Goal: Information Seeking & Learning: Learn about a topic

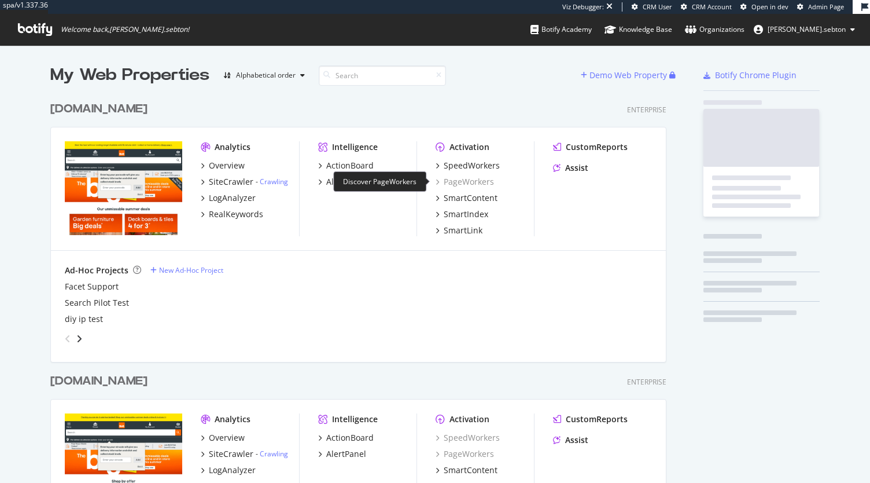
scroll to position [668, 616]
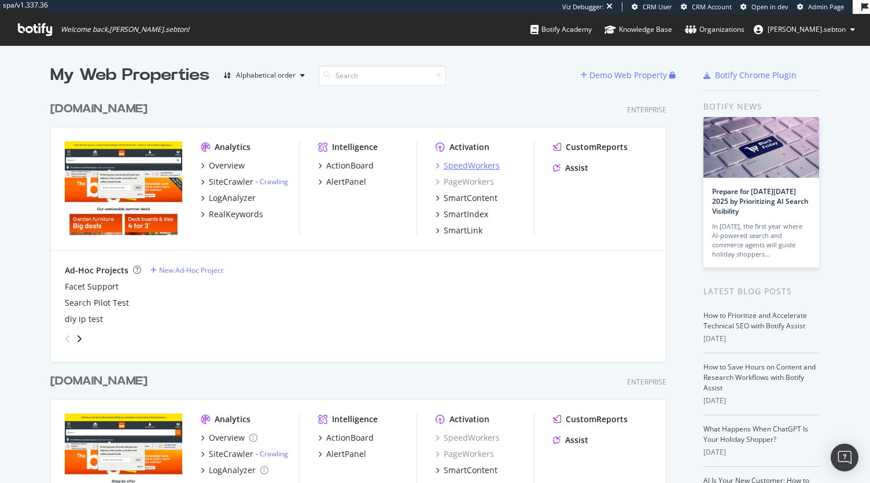
click at [460, 161] on div "SpeedWorkers" at bounding box center [472, 166] width 56 height 12
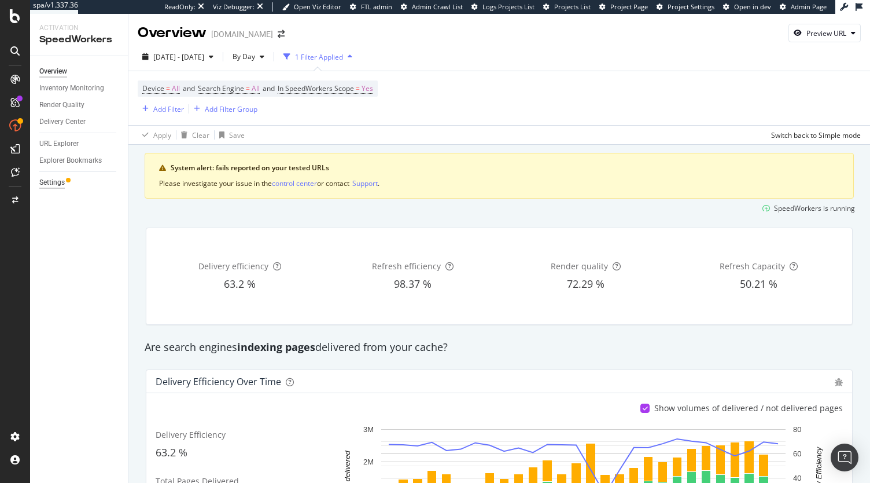
click at [53, 180] on div "Settings" at bounding box center [51, 183] width 25 height 12
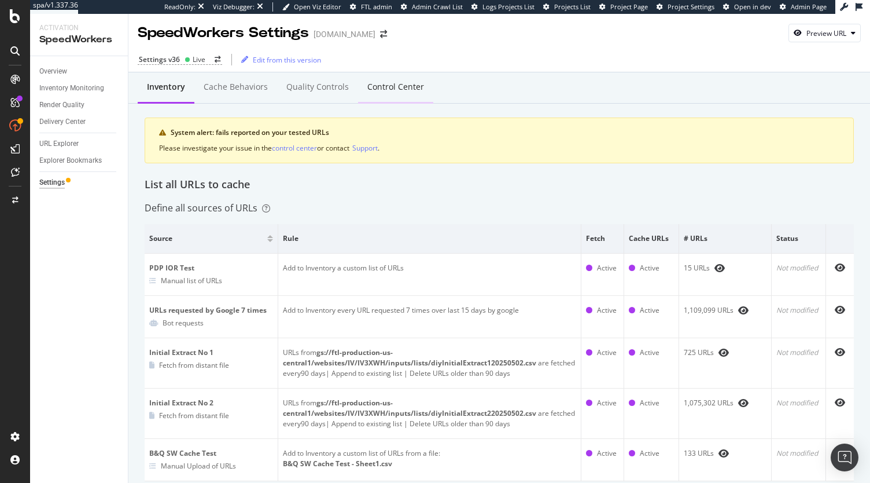
click at [376, 100] on div "Control Center" at bounding box center [395, 88] width 75 height 32
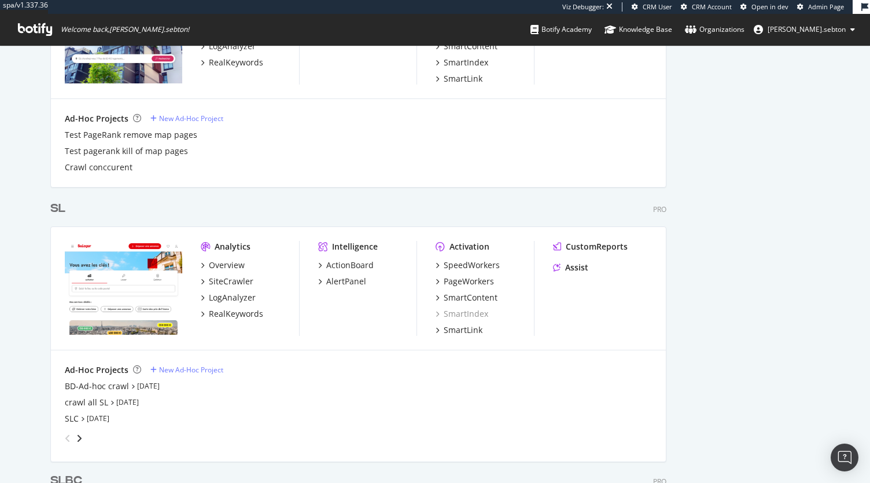
scroll to position [2655, 0]
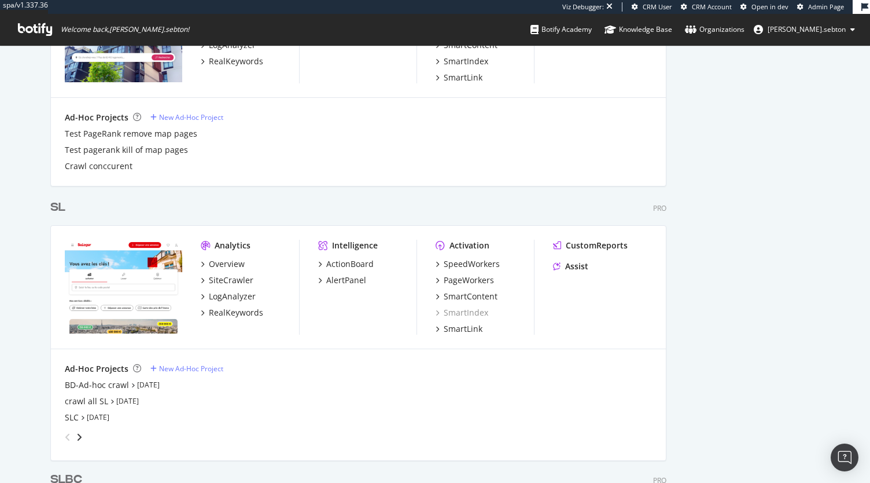
click at [54, 211] on div "SL" at bounding box center [57, 207] width 15 height 17
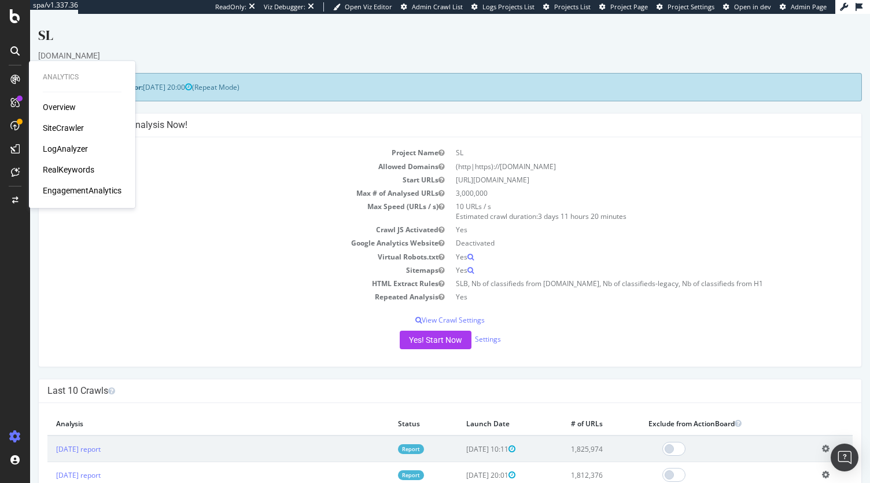
click at [64, 191] on div "EngagementAnalytics" at bounding box center [82, 191] width 79 height 12
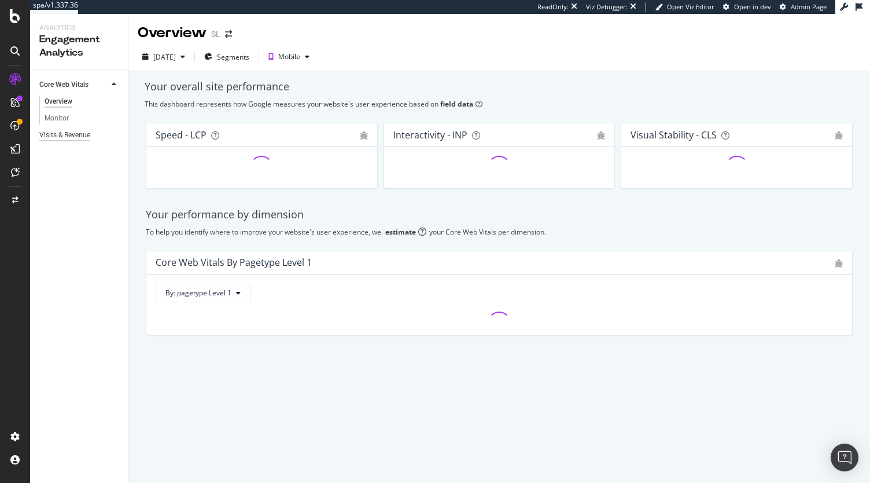
click at [77, 133] on div "Visits & Revenue" at bounding box center [64, 135] width 51 height 12
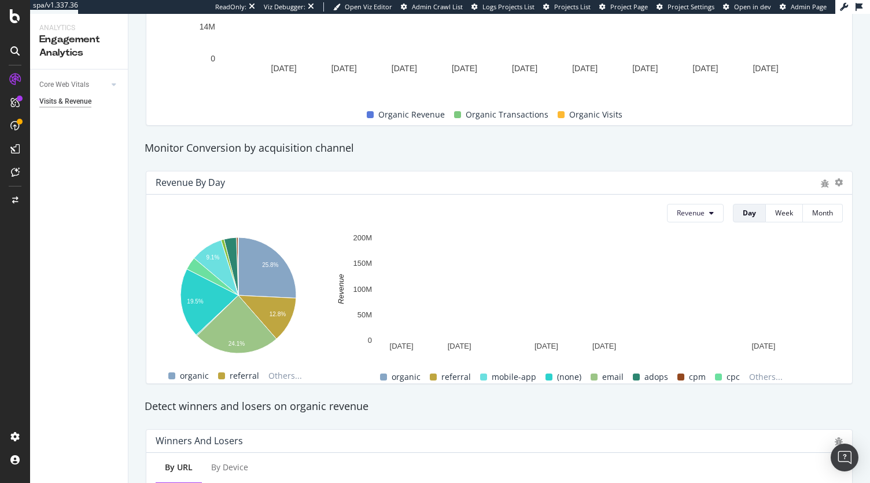
scroll to position [345, 0]
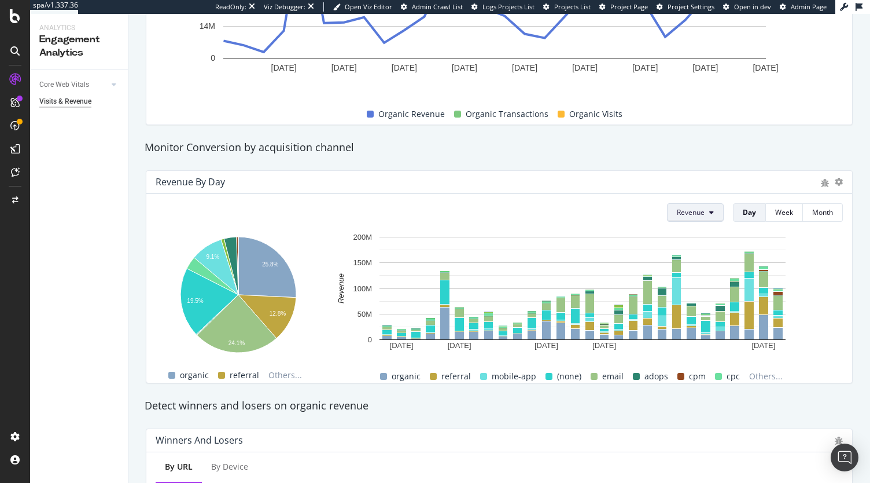
click at [697, 209] on button "Revenue" at bounding box center [695, 212] width 57 height 19
click at [817, 297] on rect "A chart." at bounding box center [583, 295] width 508 height 128
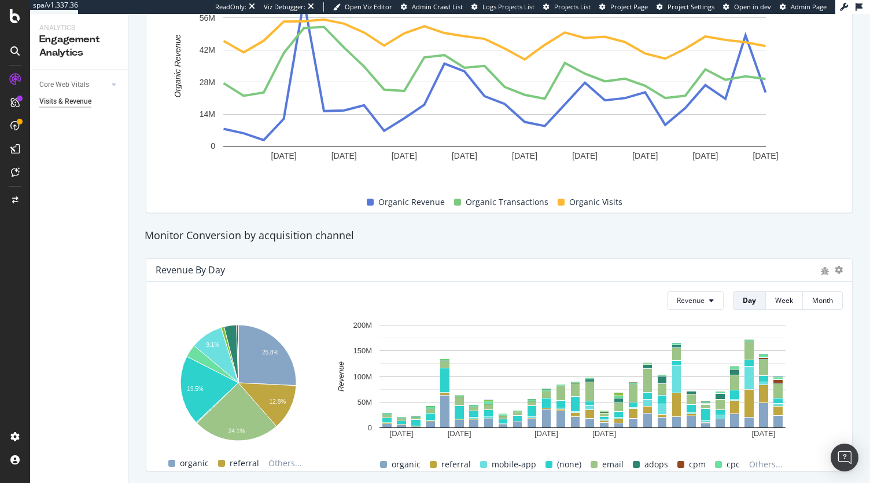
scroll to position [0, 0]
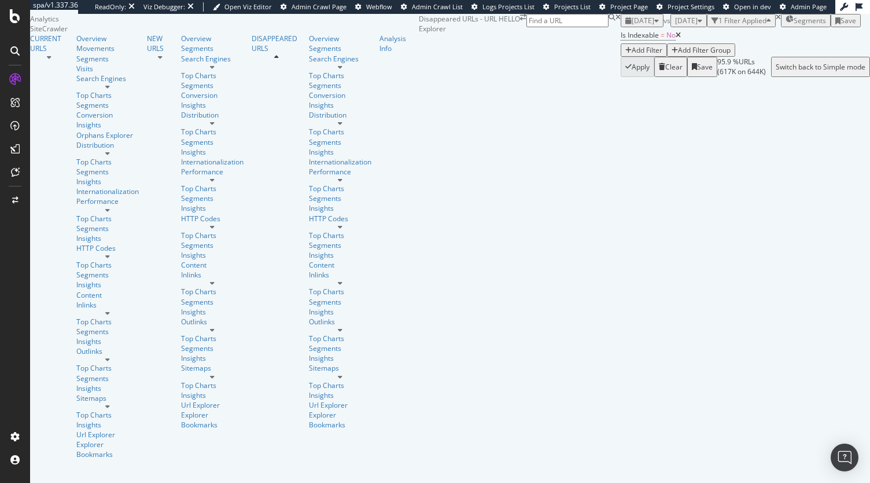
scroll to position [148, 0]
drag, startPoint x: 767, startPoint y: 277, endPoint x: 554, endPoint y: 274, distance: 212.4
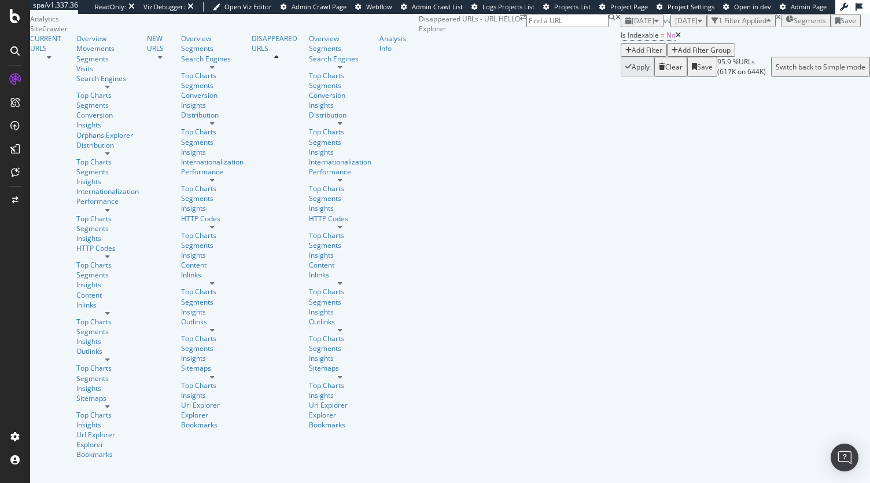
copy div "https://www.hellomagazine.com/celebrities/20230124162588/mariska-hargitay-share…"
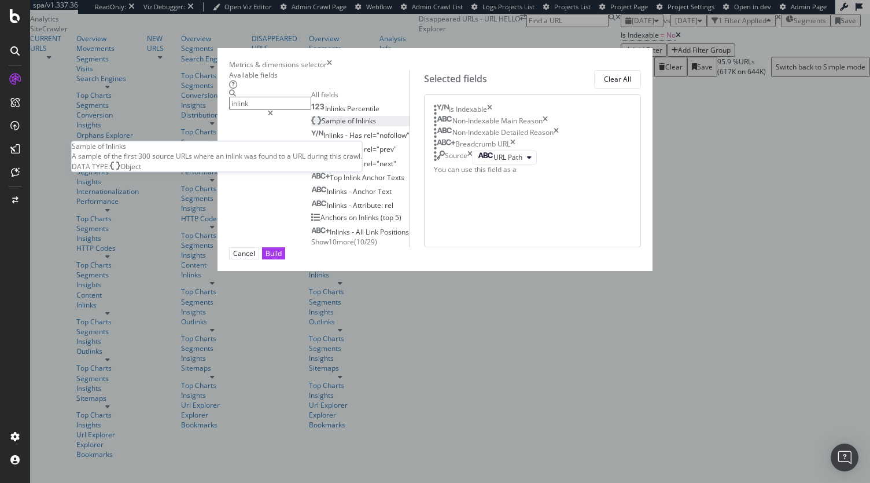
type input "inlink"
click at [318, 126] on div "Sample of Inlinks" at bounding box center [343, 121] width 65 height 10
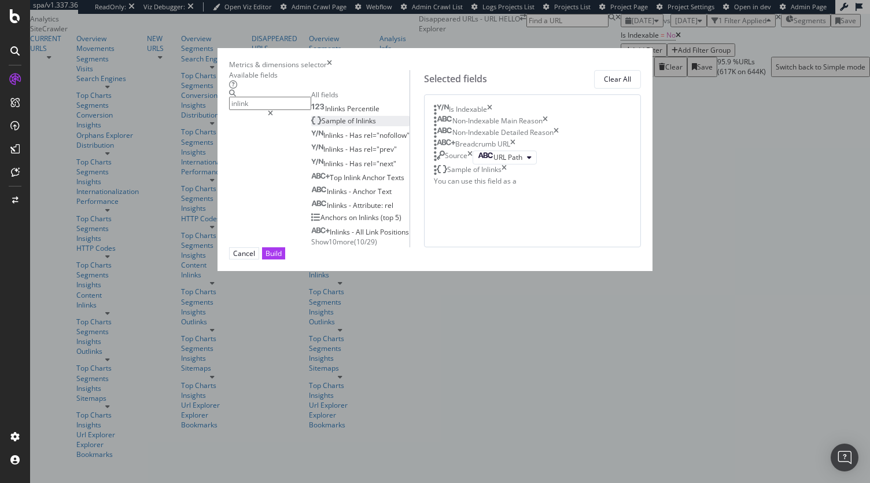
click at [507, 176] on div "Sample of Inlinks" at bounding box center [470, 170] width 73 height 12
click at [507, 176] on icon "times" at bounding box center [504, 170] width 5 height 12
click at [255, 258] on div "Cancel" at bounding box center [244, 253] width 22 height 10
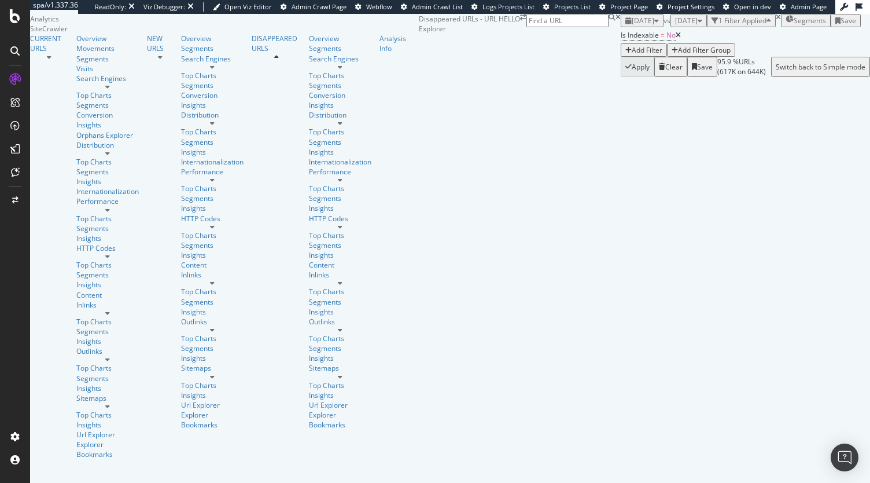
scroll to position [0, 453]
drag, startPoint x: 789, startPoint y: 328, endPoint x: 519, endPoint y: 328, distance: 270.3
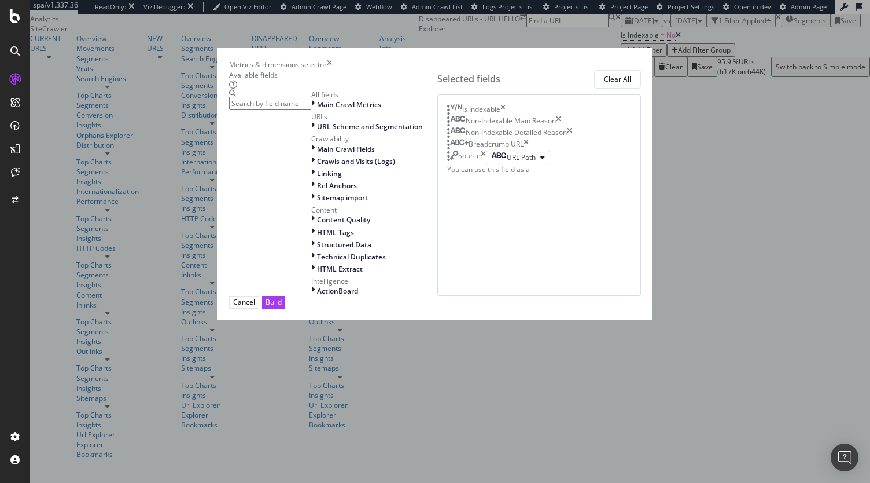
click at [578, 164] on div "Source URL Path" at bounding box center [539, 157] width 184 height 14
click at [536, 162] on div "URL Path" at bounding box center [513, 157] width 45 height 10
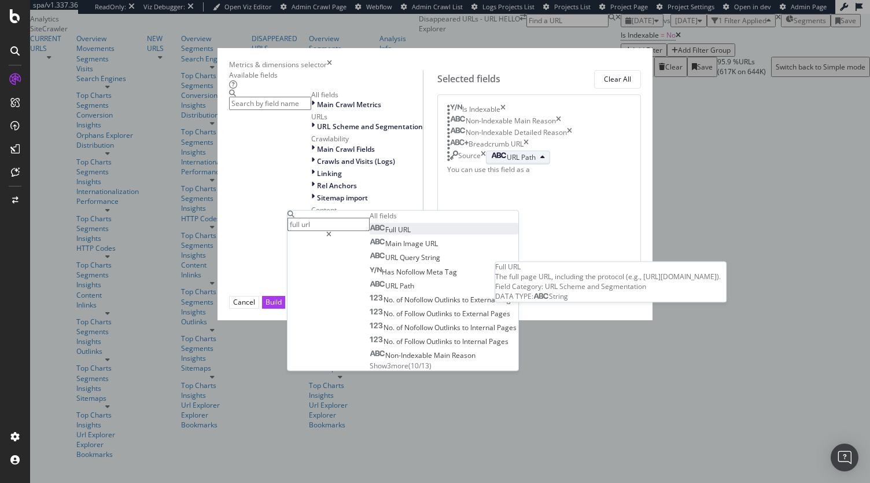
type input "full url"
click at [398, 234] on span "Full" at bounding box center [391, 230] width 13 height 10
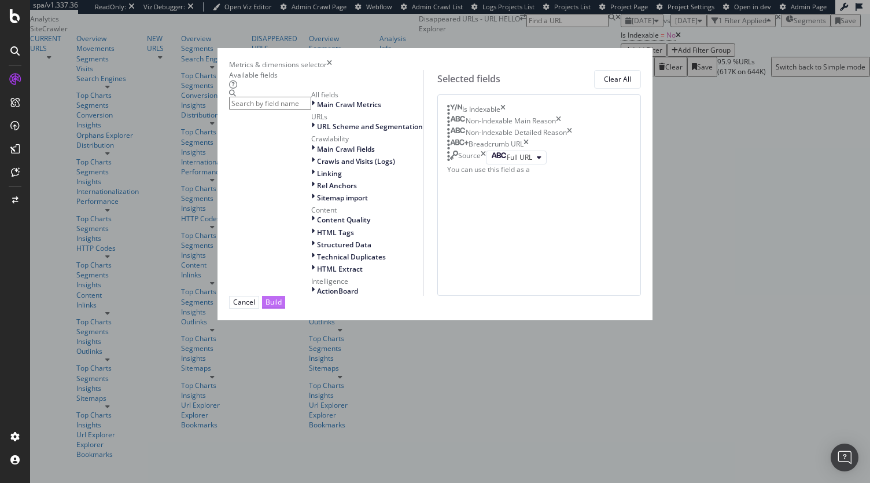
click at [282, 307] on div "Build" at bounding box center [274, 301] width 16 height 11
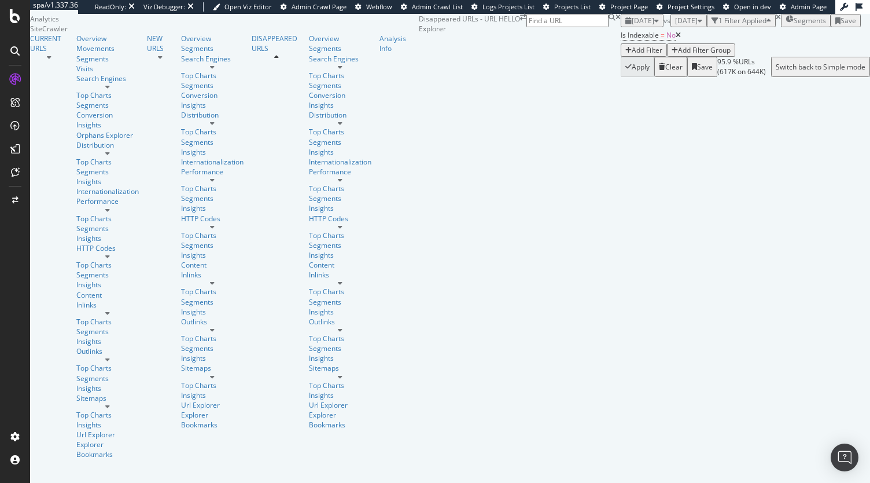
scroll to position [34, 0]
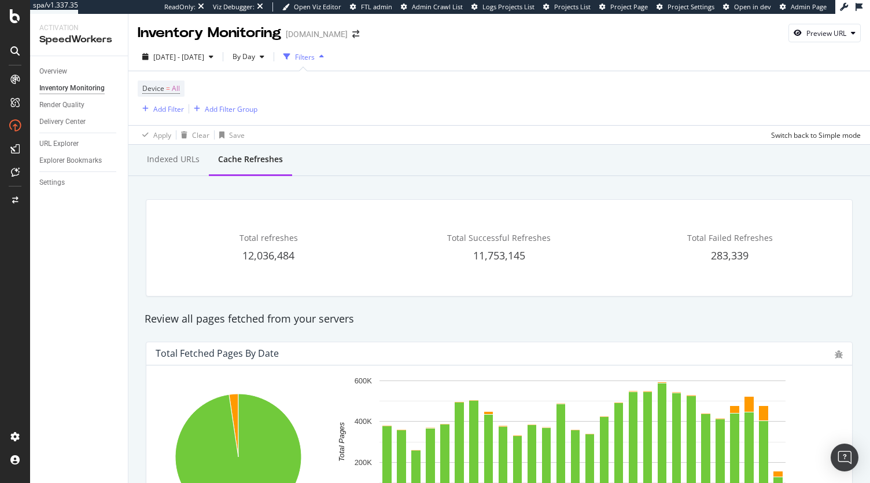
scroll to position [645, 0]
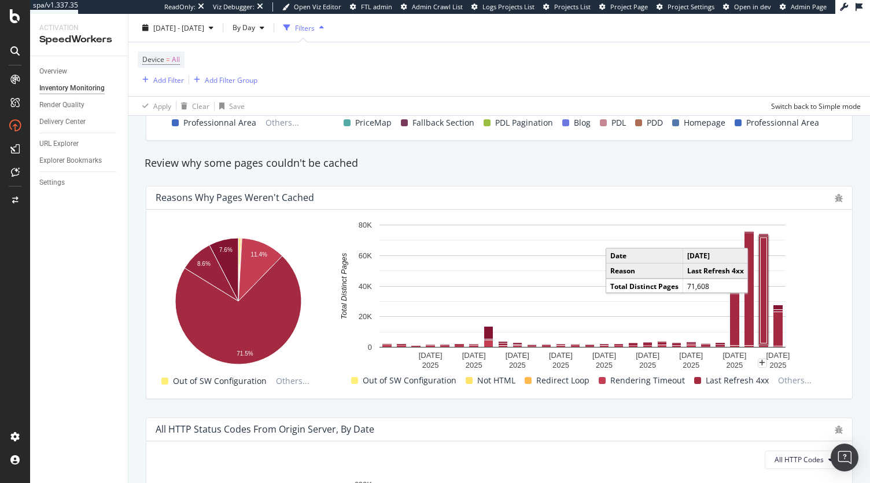
click at [763, 317] on rect "A chart." at bounding box center [764, 289] width 6 height 105
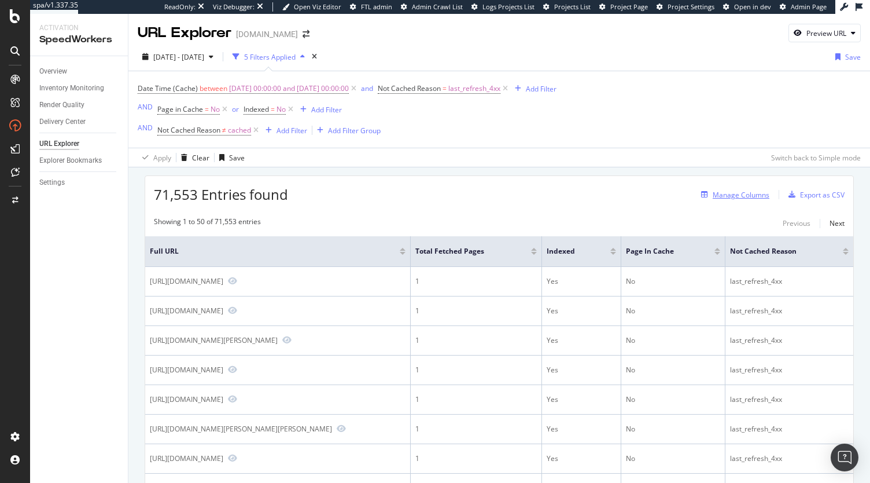
click at [733, 195] on div "Manage Columns" at bounding box center [741, 195] width 57 height 10
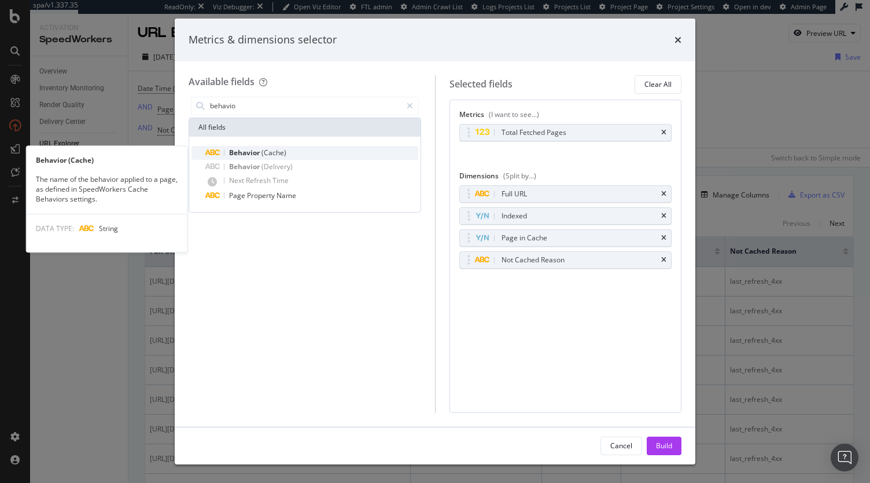
type input "behavio"
click at [304, 153] on div "Behavior (Cache)" at bounding box center [311, 153] width 213 height 14
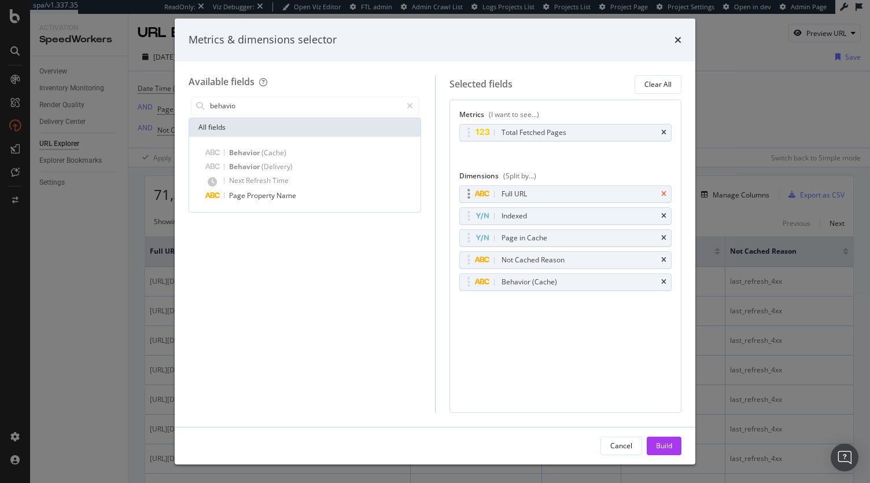
click at [664, 190] on icon "times" at bounding box center [663, 193] width 5 height 7
click at [664, 446] on div "Build" at bounding box center [664, 445] width 16 height 10
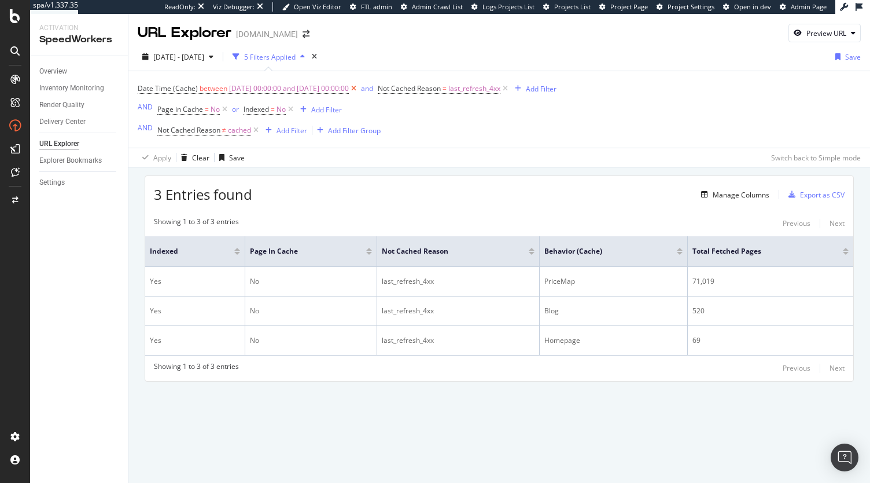
click at [359, 89] on icon at bounding box center [354, 89] width 10 height 12
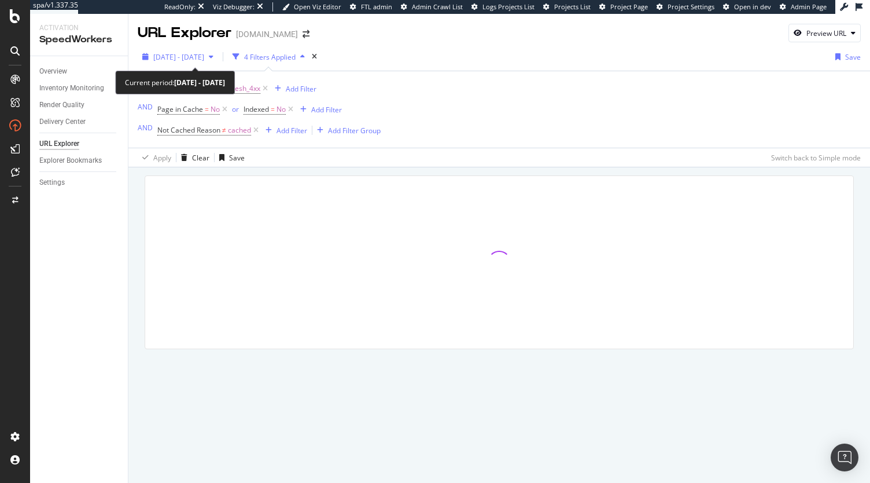
click at [204, 52] on span "[DATE] - [DATE]" at bounding box center [178, 57] width 51 height 10
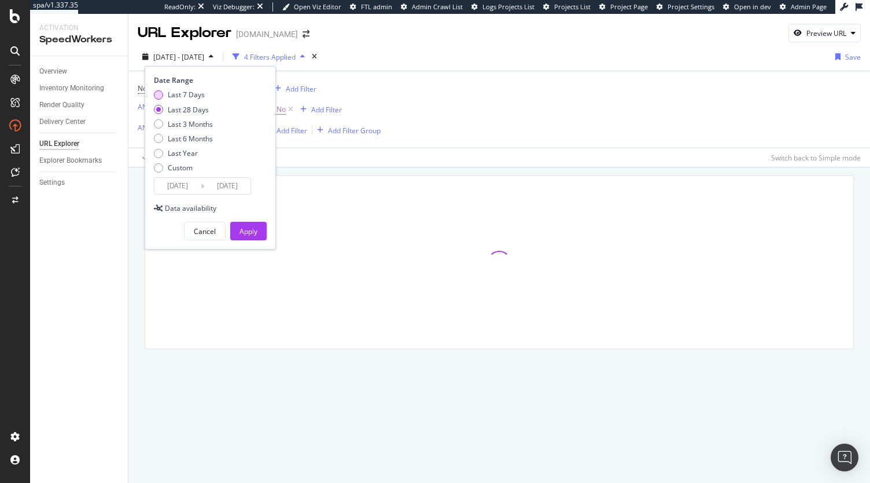
click at [183, 97] on div "Last 7 Days" at bounding box center [186, 95] width 37 height 10
type input "2025/09/16"
click at [244, 226] on div "Apply" at bounding box center [249, 231] width 18 height 10
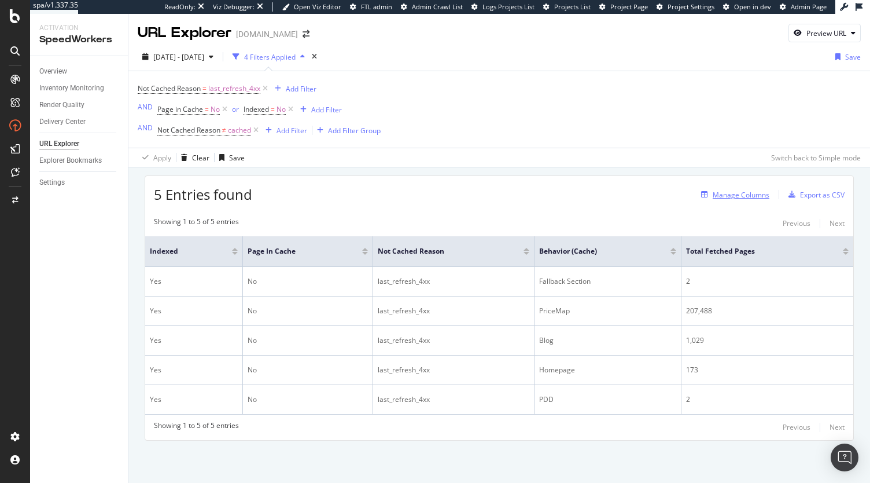
click at [726, 194] on div "Manage Columns" at bounding box center [741, 195] width 57 height 10
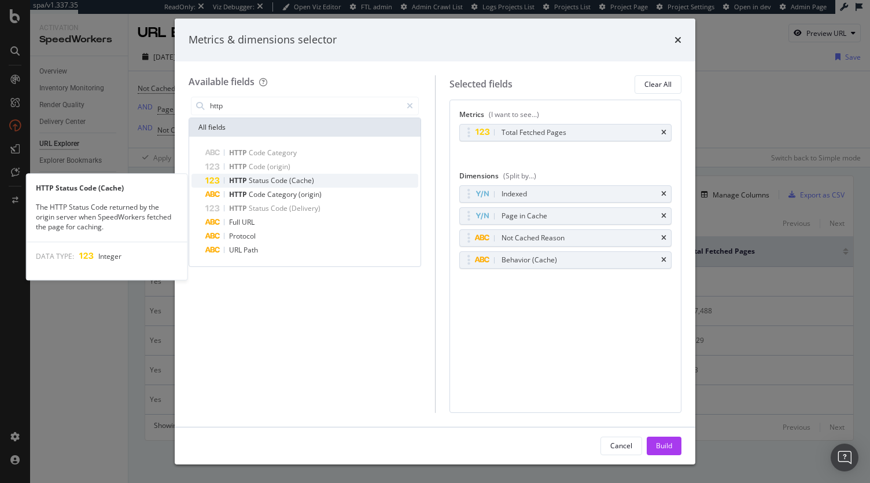
type input "http"
click at [314, 184] on div "HTTP Status Code (Cache)" at bounding box center [311, 181] width 213 height 14
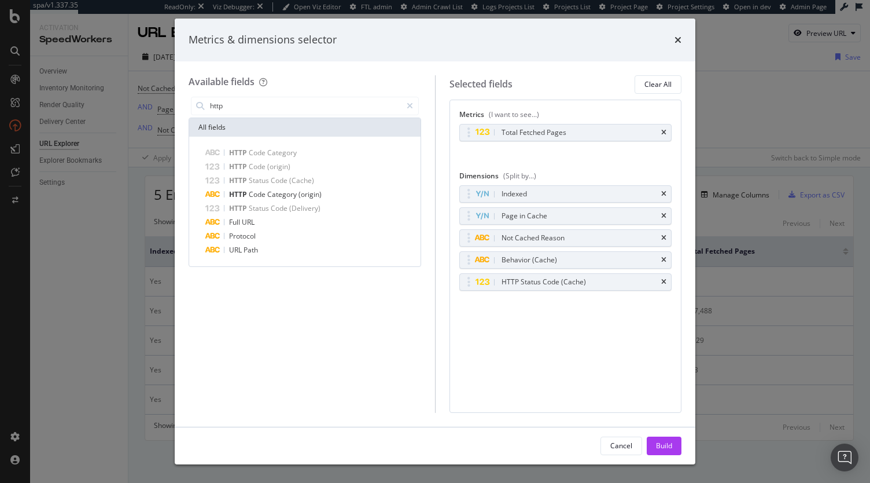
click at [666, 460] on div "Cancel Build" at bounding box center [435, 445] width 521 height 37
click at [666, 452] on div "Build" at bounding box center [664, 445] width 16 height 17
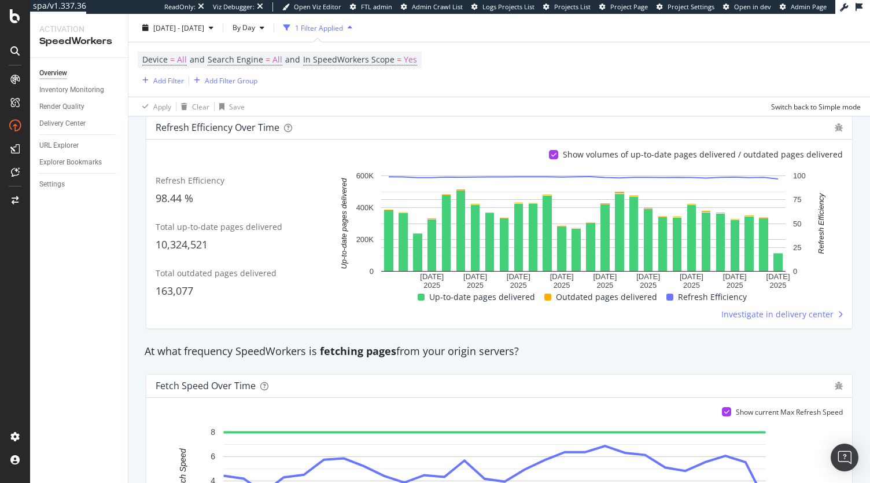
scroll to position [541, 0]
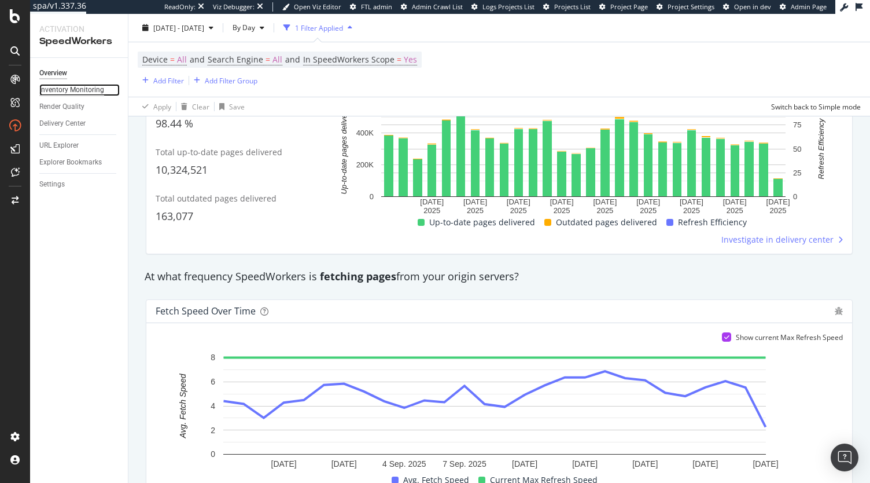
click at [82, 90] on div "Inventory Monitoring" at bounding box center [71, 90] width 65 height 12
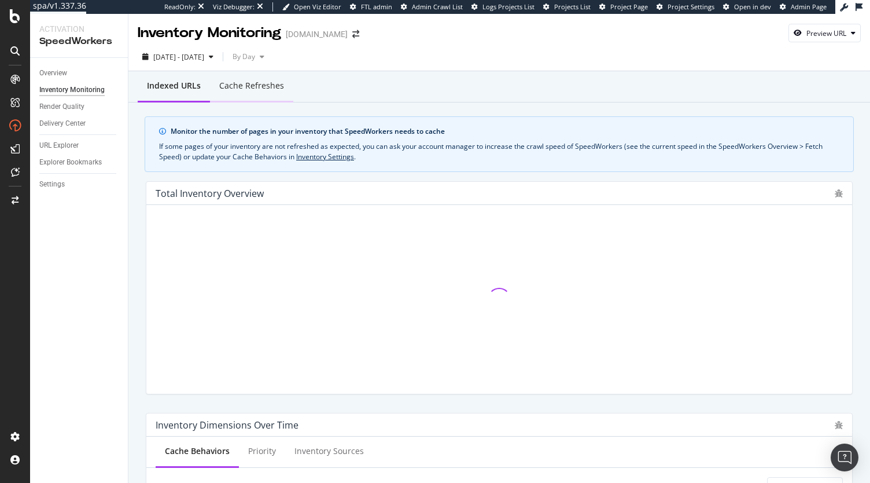
click at [255, 83] on div "Cache refreshes" at bounding box center [251, 86] width 65 height 12
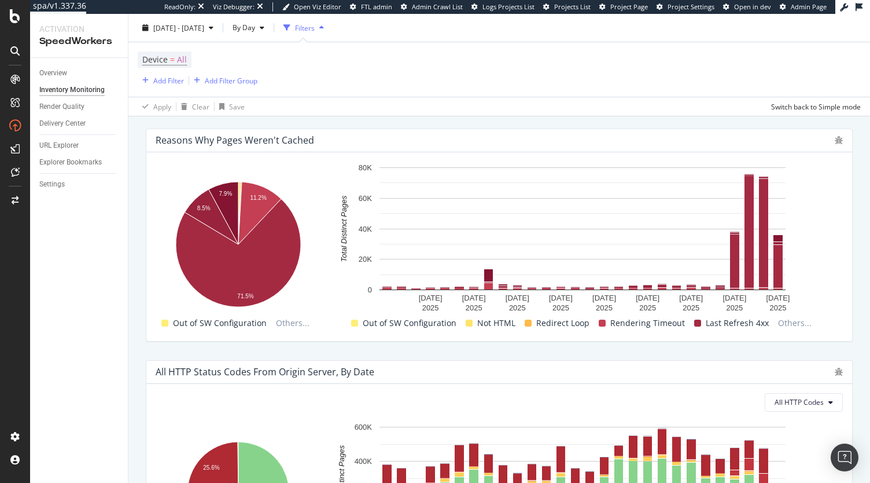
scroll to position [843, 0]
